Goal: Task Accomplishment & Management: Manage account settings

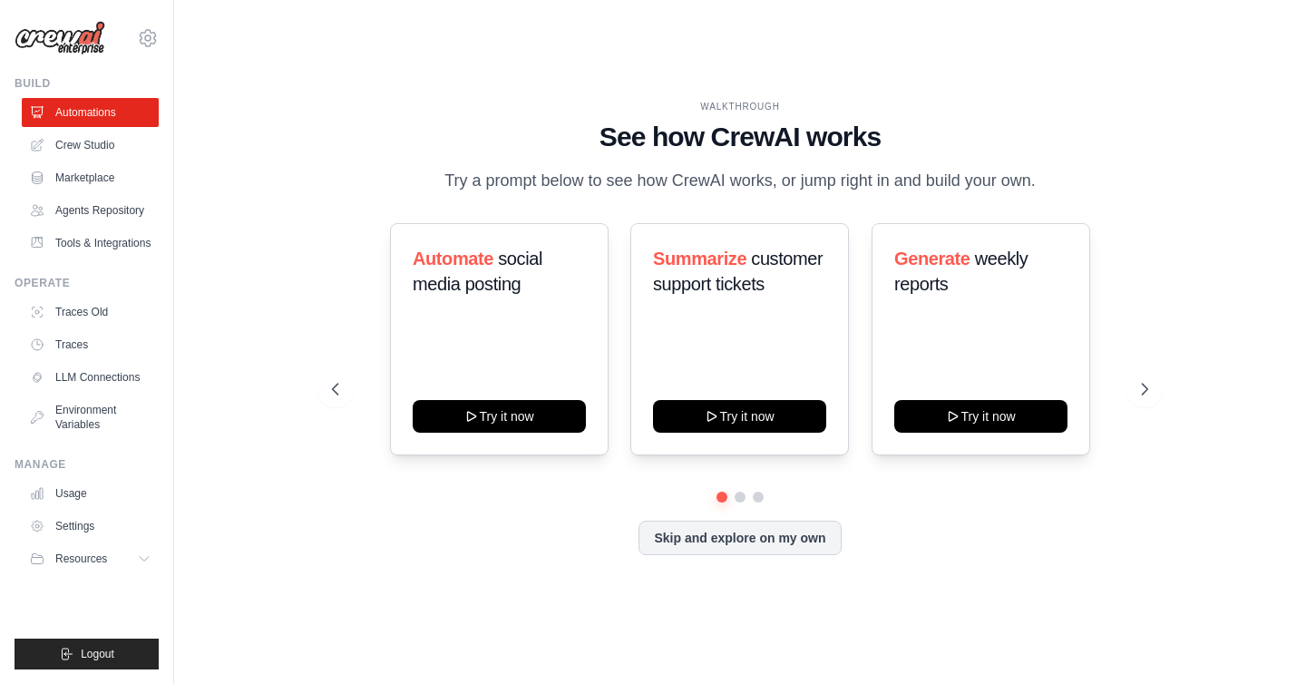
click at [70, 638] on ul "Build Automations Crew Studio Marketplace Agents Repository Resources Blog" at bounding box center [87, 372] width 144 height 593
click at [103, 651] on span "Logout" at bounding box center [98, 654] width 34 height 15
